Goal: Find specific page/section: Find specific page/section

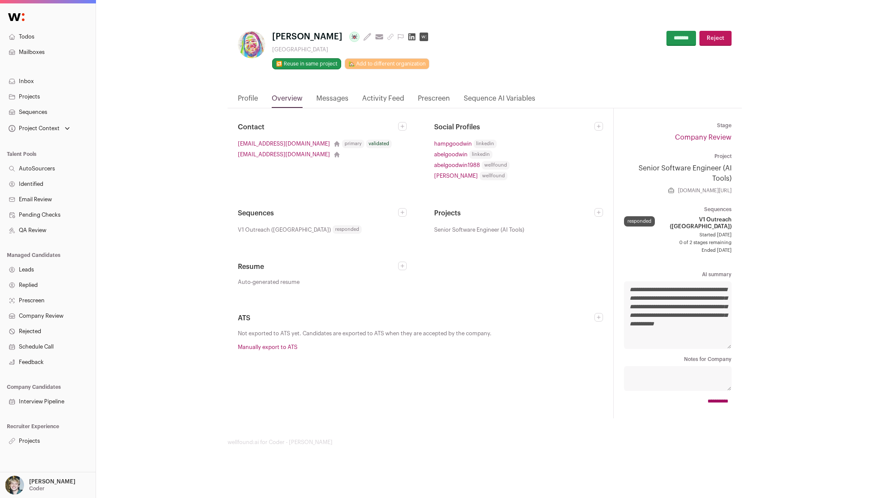
click at [408, 34] on icon at bounding box center [411, 36] width 7 height 7
click at [258, 100] on nav "Profile Overview Messages Activity Feed Prescreen Sequence AI Variables" at bounding box center [485, 100] width 514 height 15
click at [243, 99] on link "Profile" at bounding box center [248, 100] width 20 height 15
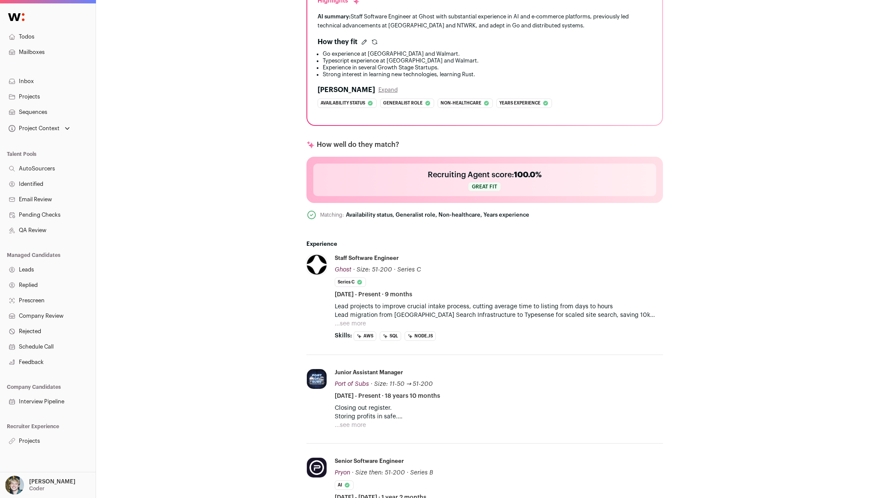
scroll to position [273, 0]
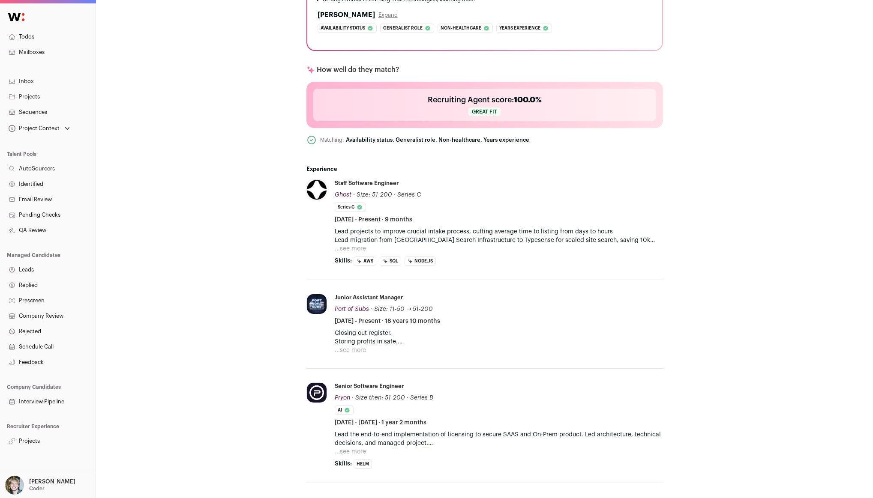
click at [357, 350] on button "...see more" at bounding box center [350, 350] width 31 height 9
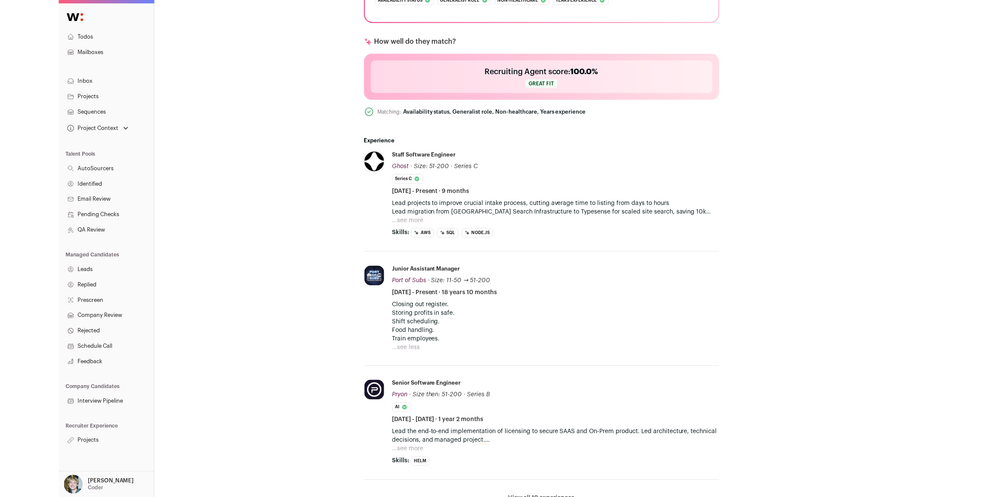
scroll to position [226, 0]
